Goal: Information Seeking & Learning: Learn about a topic

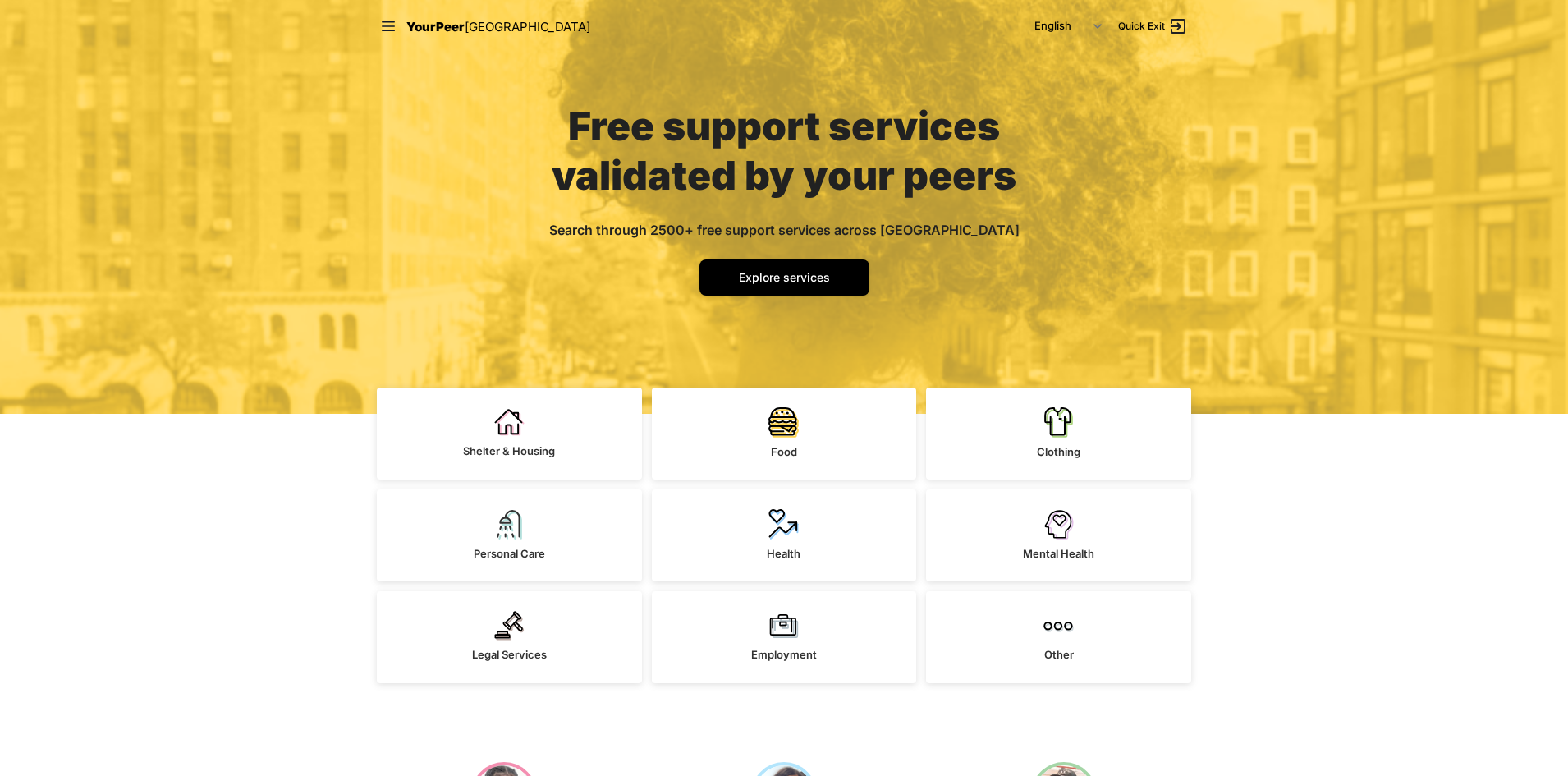
scroll to position [164, 0]
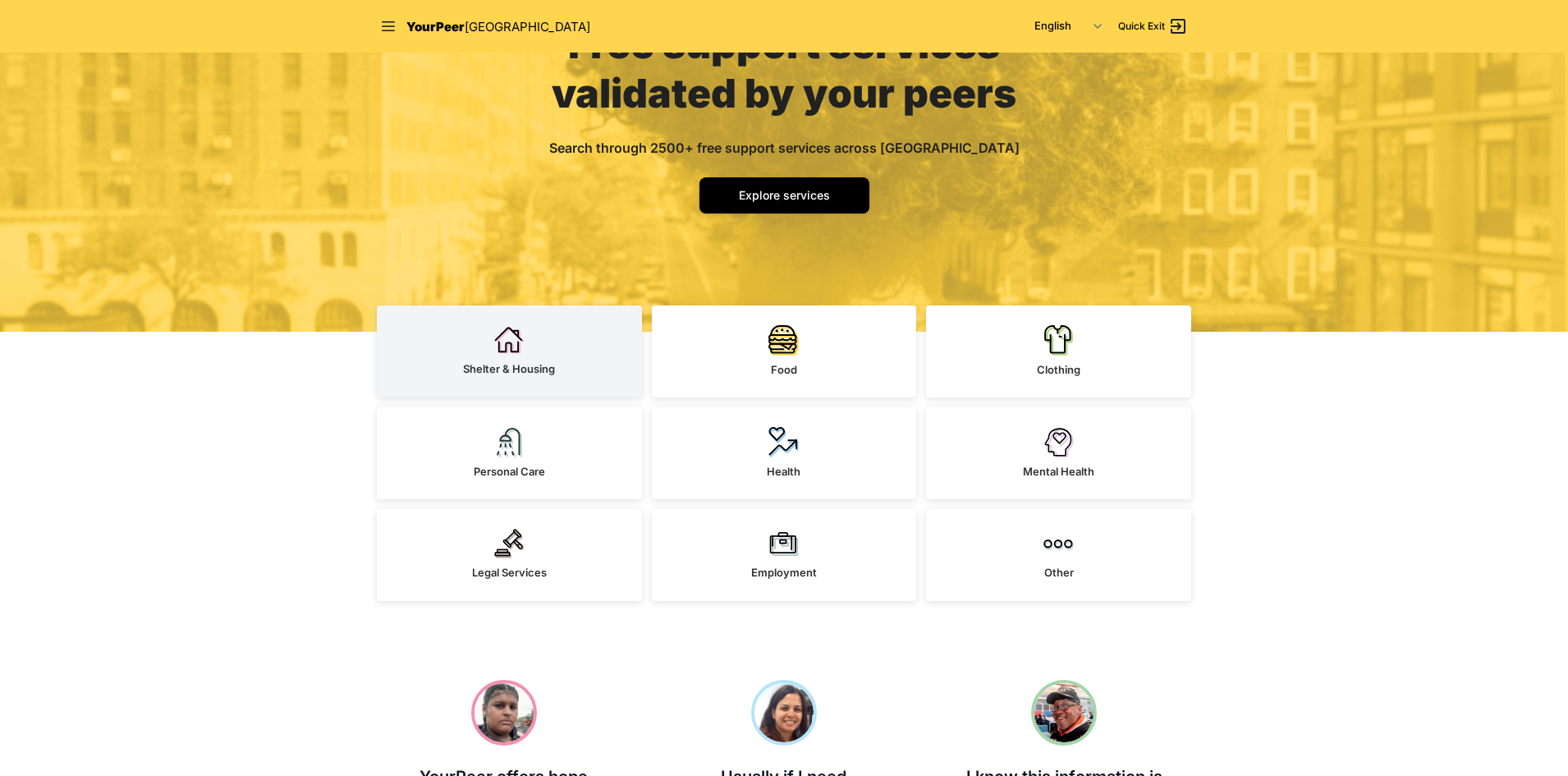
click at [512, 351] on img at bounding box center [510, 339] width 30 height 29
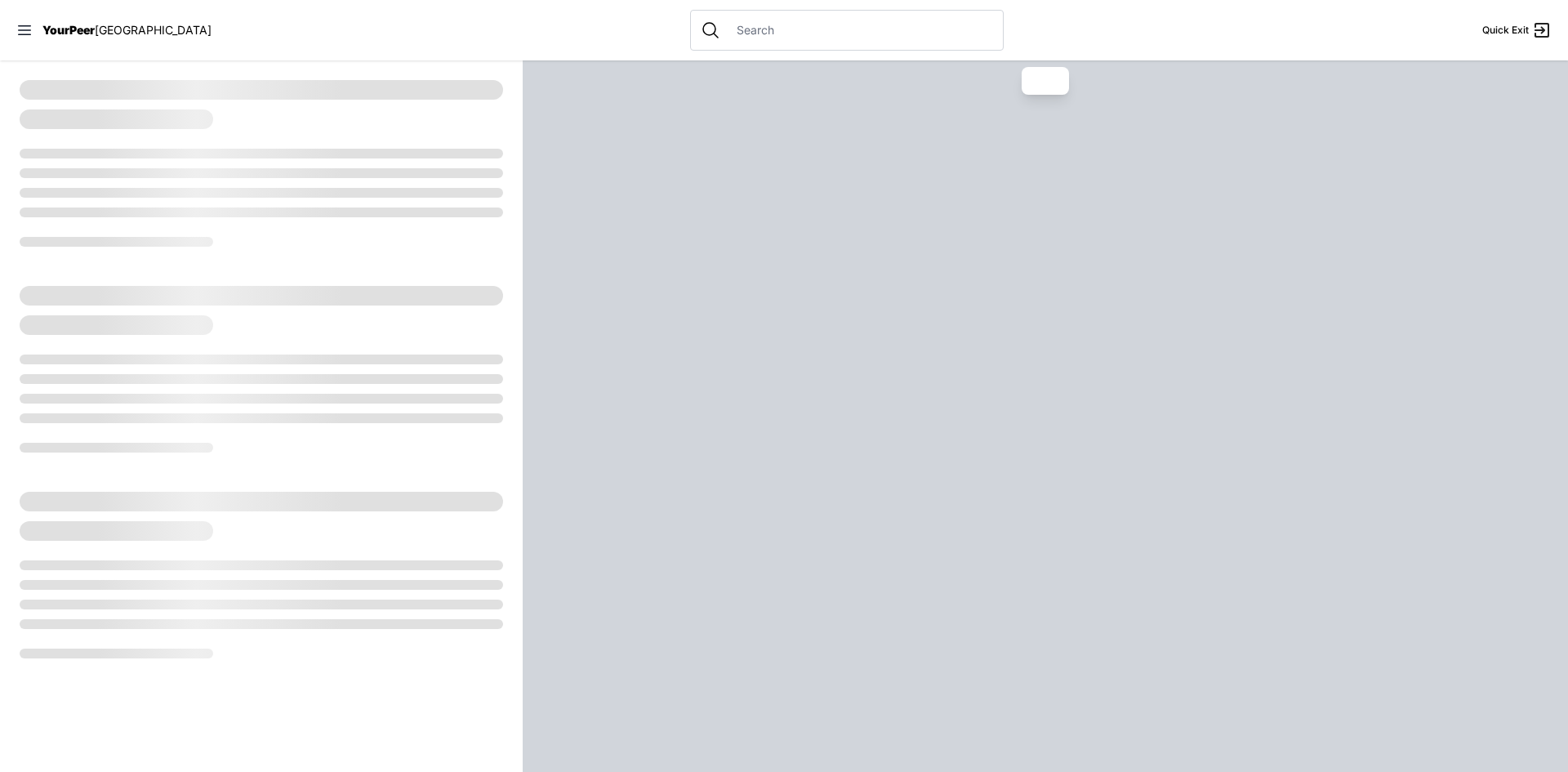
select select "recentlyUpdated"
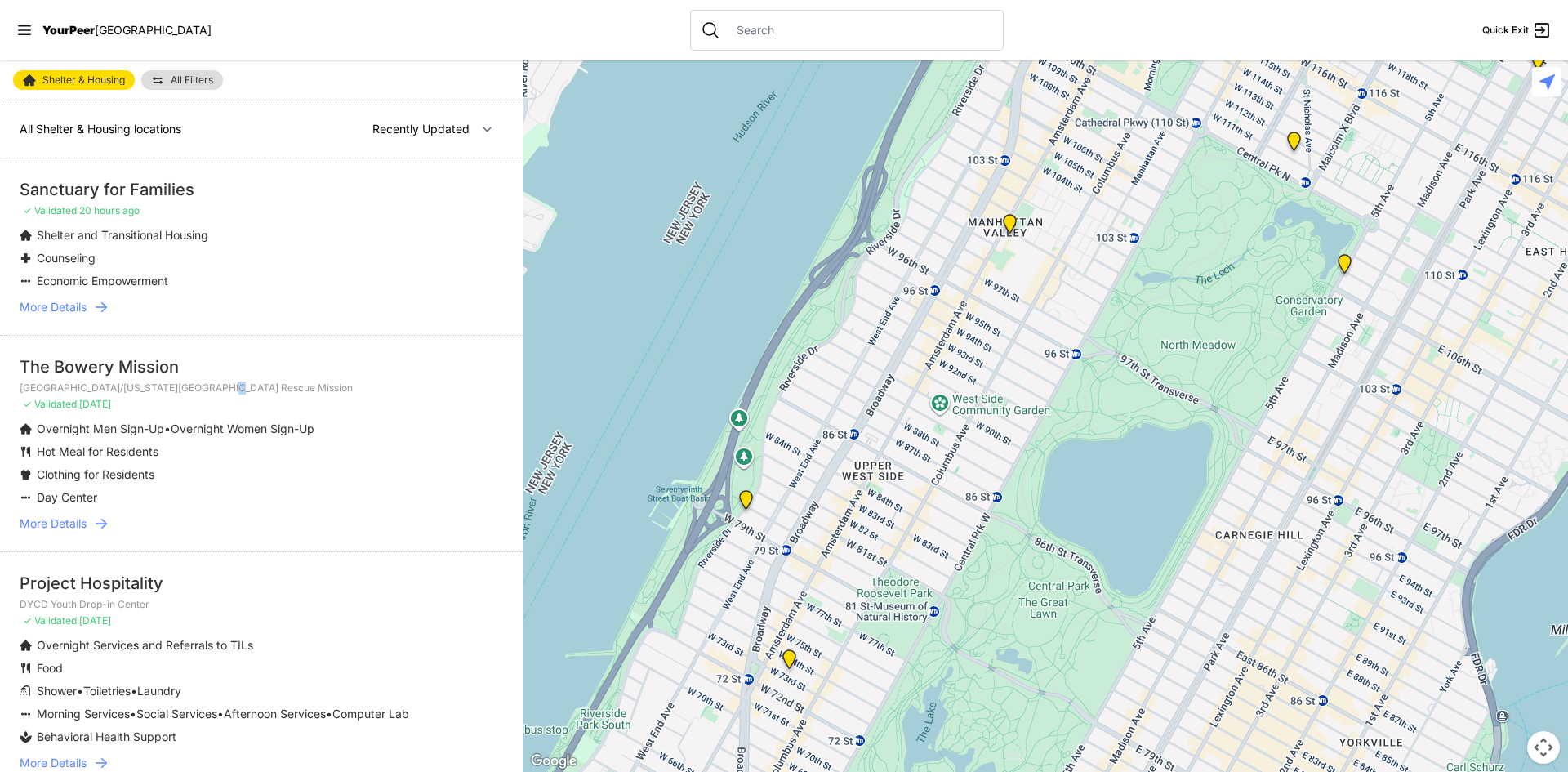
click at [219, 379] on li "The Bowery Mission Tribeca Campus/[US_STATE][GEOGRAPHIC_DATA] Rescue Mission ✓ …" at bounding box center [261, 443] width 523 height 216
click at [59, 522] on span "More Details" at bounding box center [53, 523] width 67 height 16
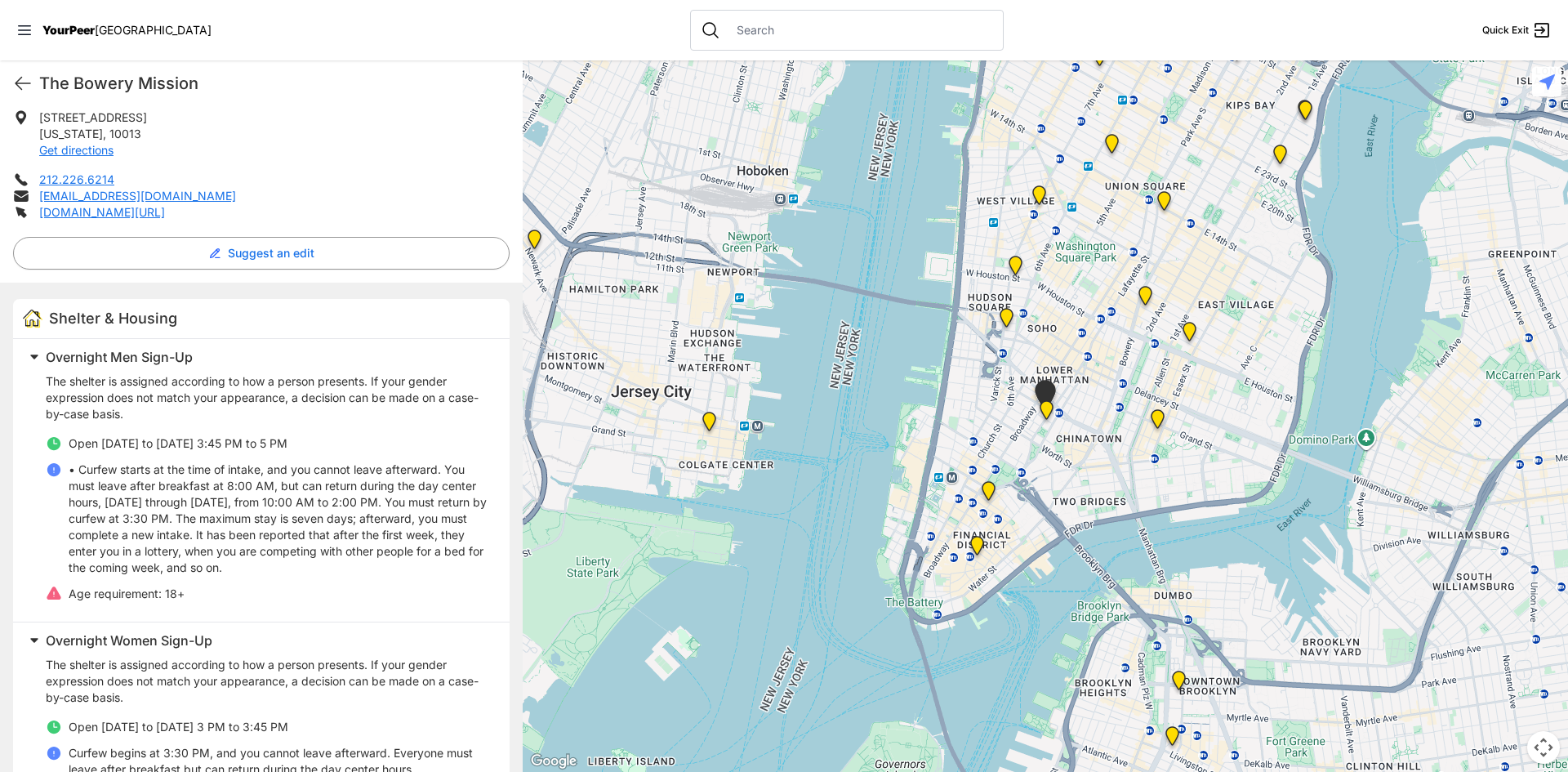
scroll to position [245, 0]
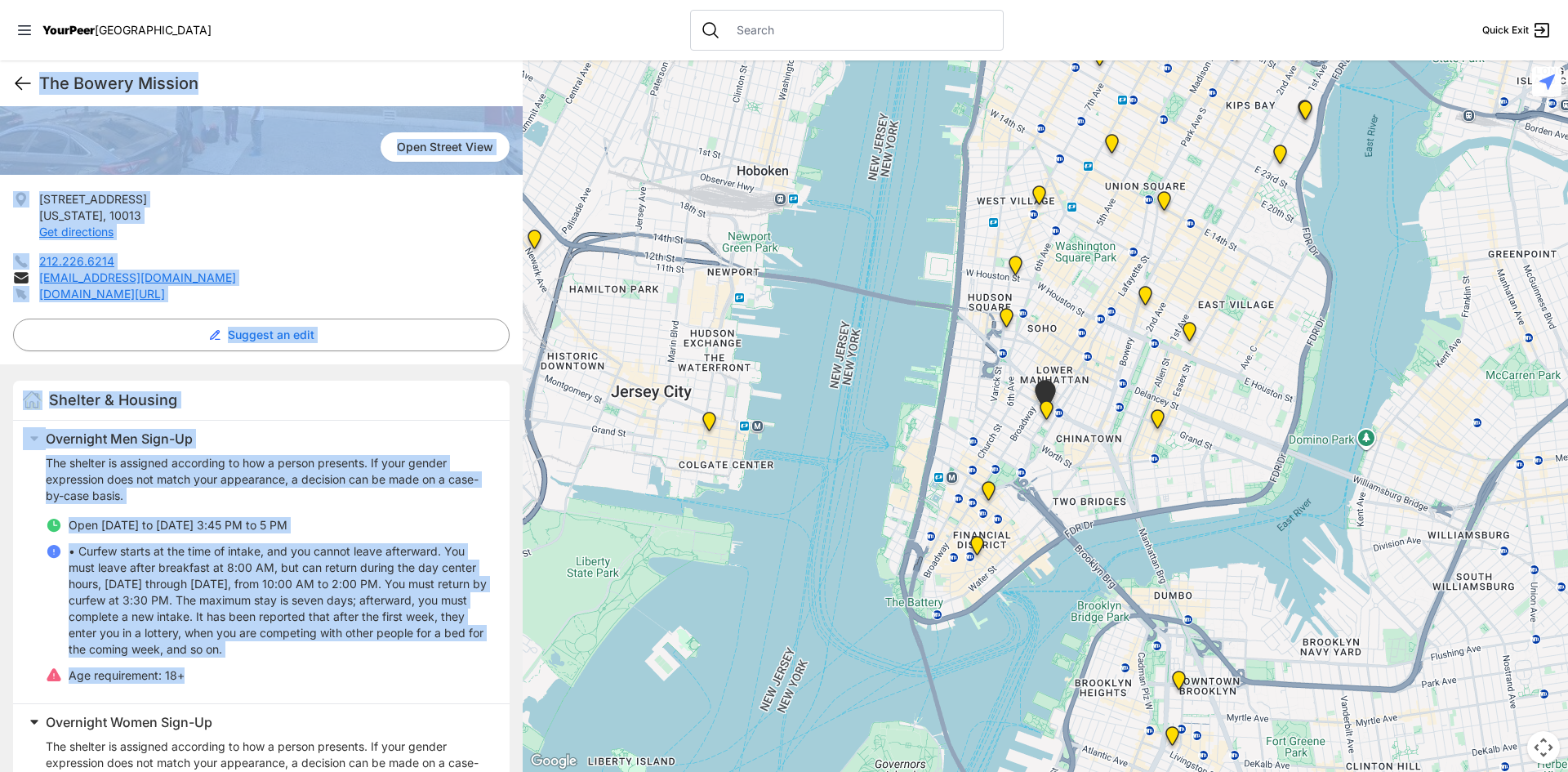
drag, startPoint x: 183, startPoint y: 674, endPoint x: 25, endPoint y: 91, distance: 604.0
click at [25, 91] on div "The Bowery Mission Quick Exit The Bowery Mission Tribeca Campus/[US_STATE][GEOG…" at bounding box center [261, 416] width 523 height 712
click at [25, 82] on icon at bounding box center [23, 83] width 20 height 20
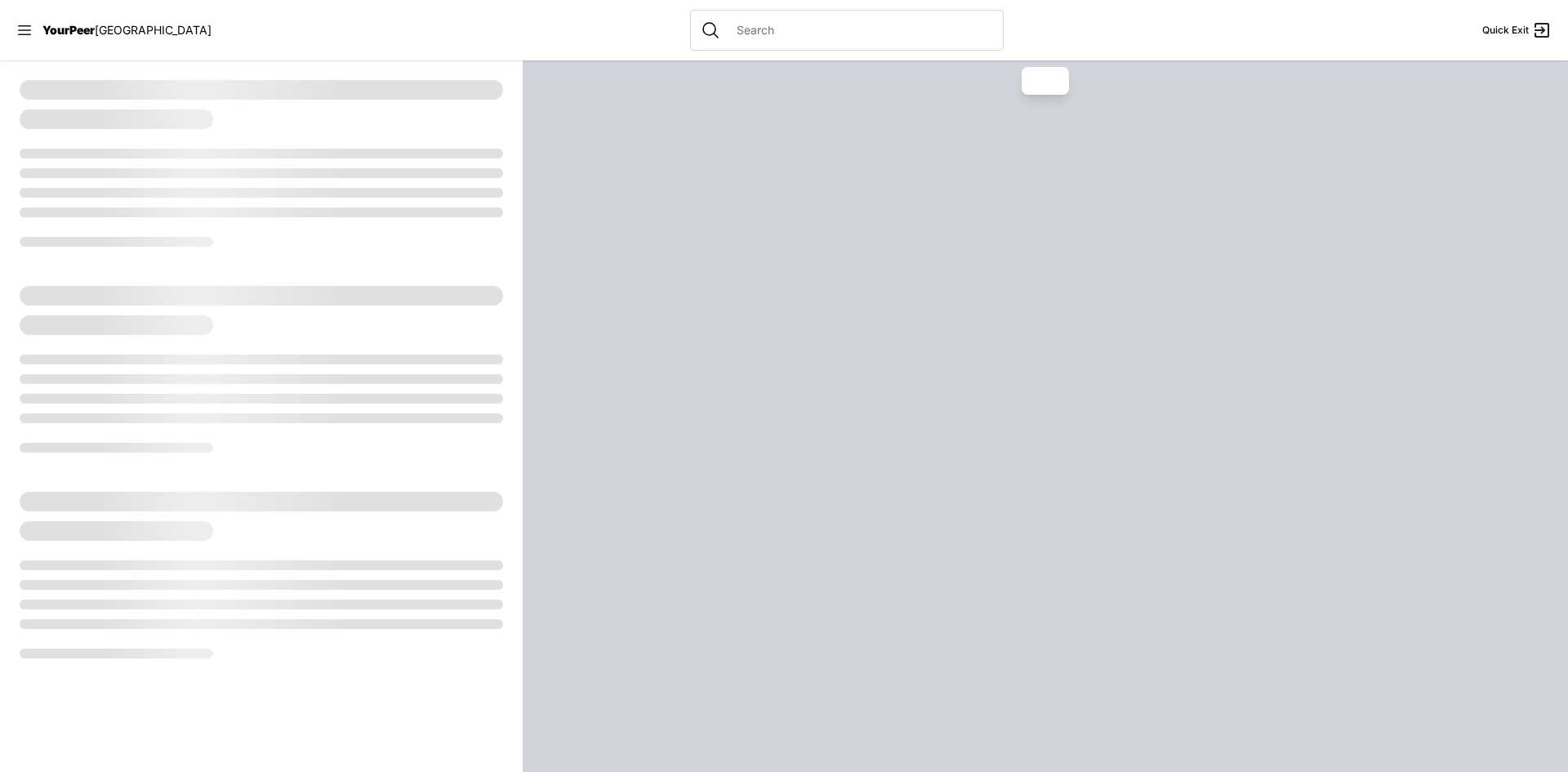
select select "recentlyUpdated"
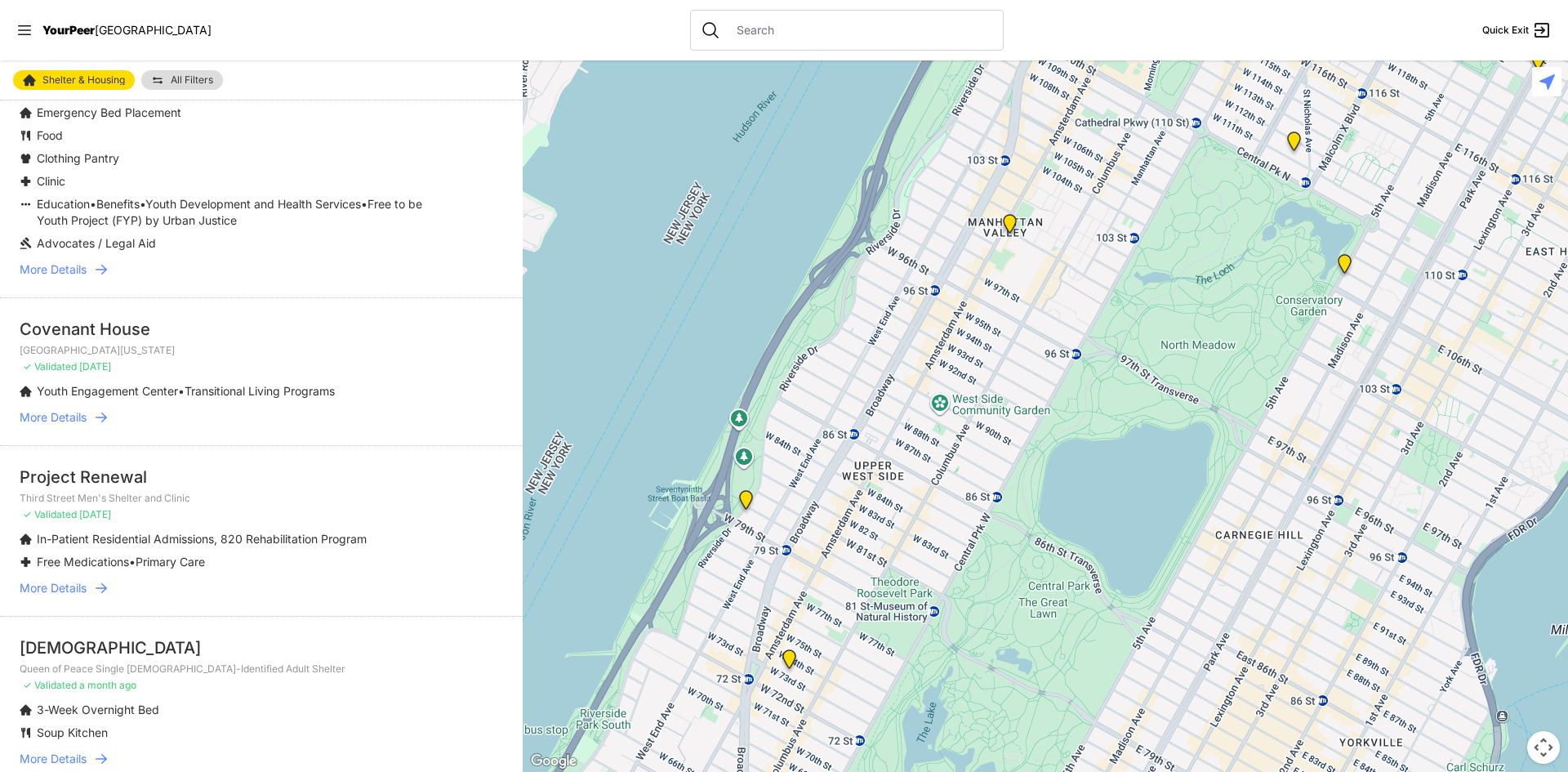
scroll to position [2941, 0]
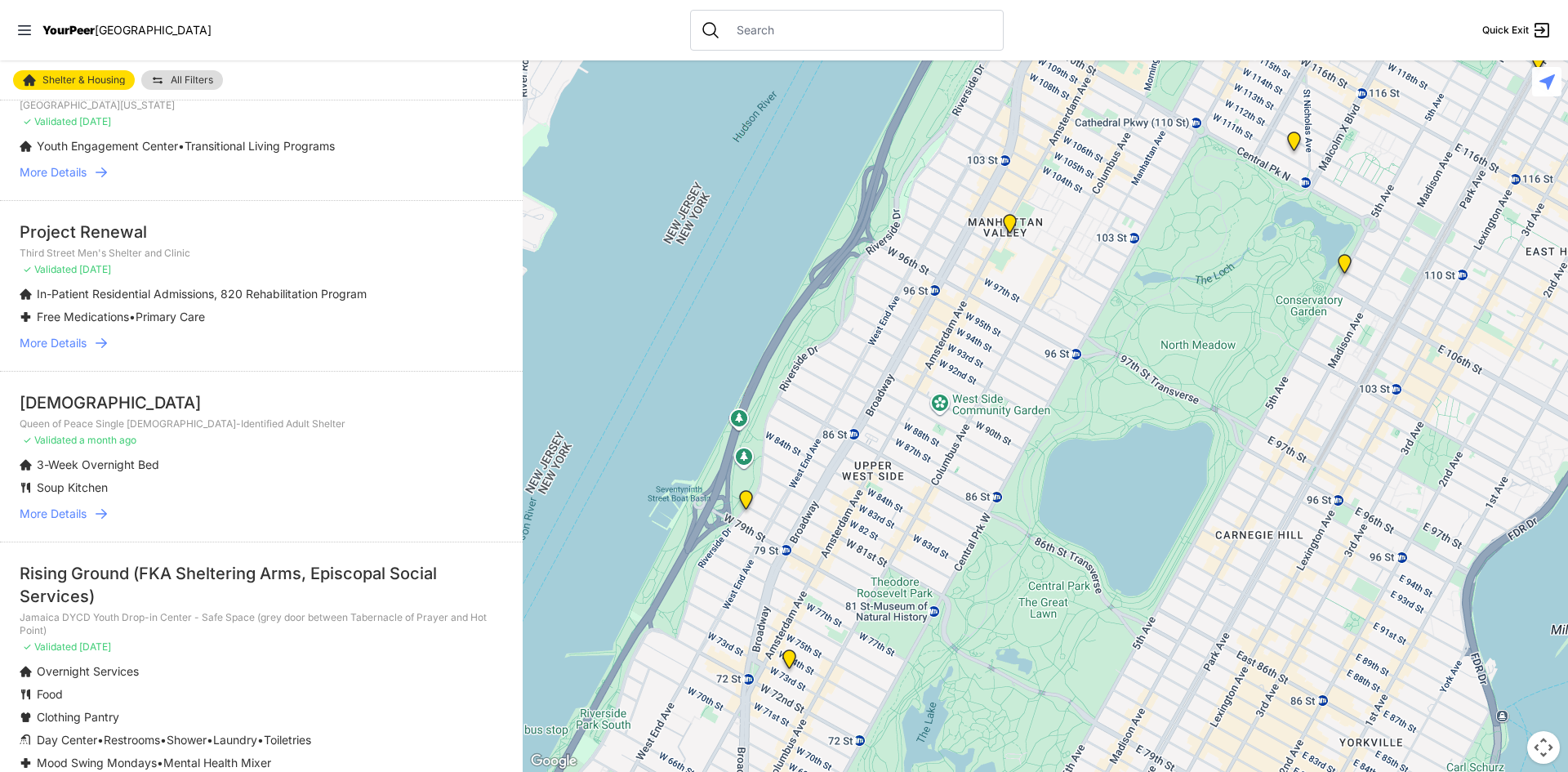
click at [66, 351] on span "More Details" at bounding box center [53, 343] width 67 height 16
